Goal: Navigation & Orientation: Find specific page/section

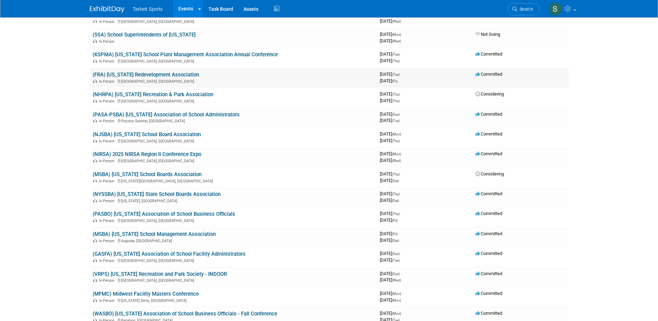
scroll to position [486, 0]
click at [191, 253] on link "(GASFA) [US_STATE] Association of School Facility Administrators" at bounding box center [169, 253] width 153 height 6
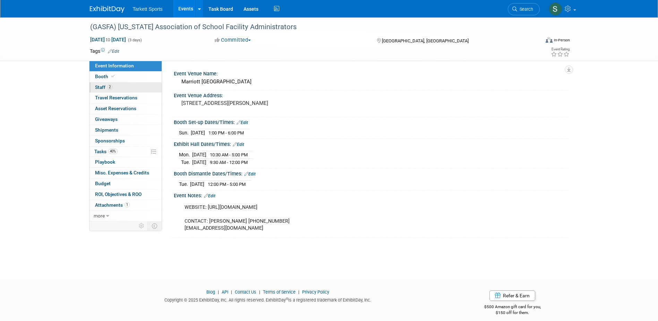
click at [99, 86] on span "Staff 2" at bounding box center [103, 87] width 17 height 6
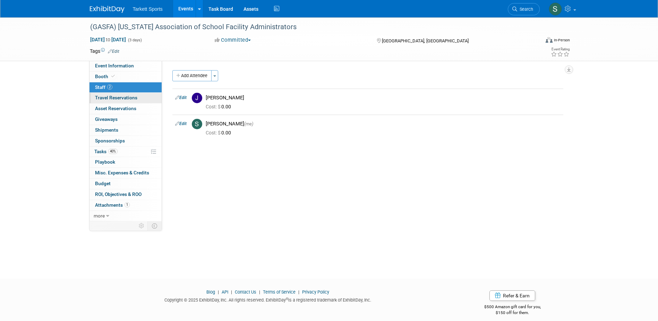
click at [106, 97] on span "Travel Reservations 0" at bounding box center [116, 98] width 42 height 6
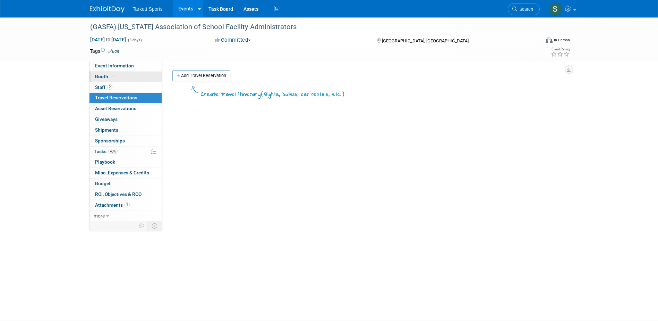
click at [102, 77] on span "Booth" at bounding box center [105, 77] width 21 height 6
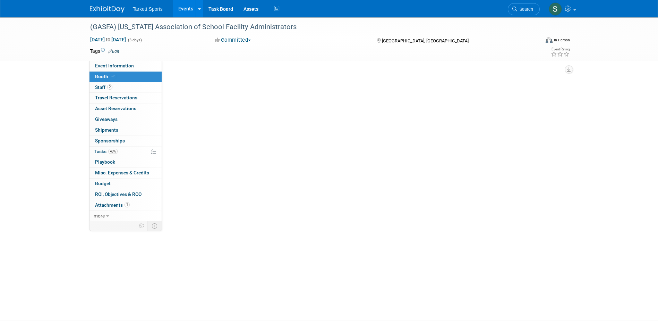
select select "FieldTurf"
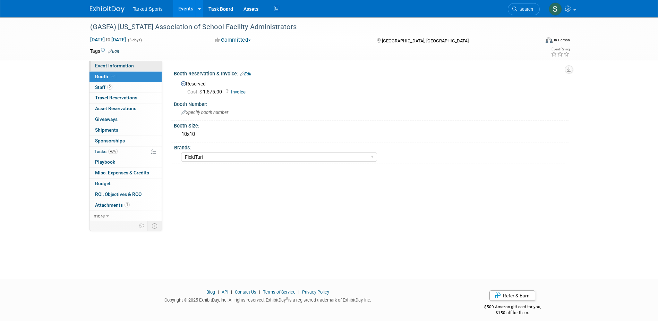
click at [110, 67] on span "Event Information" at bounding box center [114, 66] width 39 height 6
